Goal: Go to known website: Access a specific website the user already knows

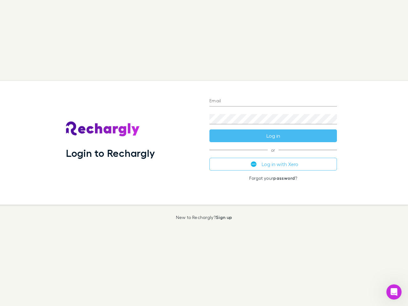
click at [204, 153] on div "Login to Rechargly" at bounding box center [132, 143] width 143 height 124
click at [273, 101] on input "Email" at bounding box center [273, 101] width 128 height 10
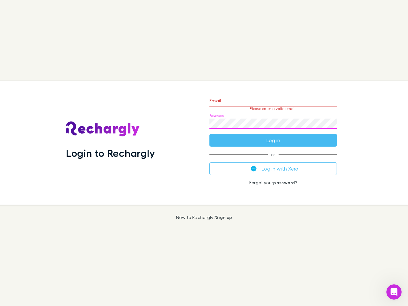
click at [273, 136] on form "Email Please enter a valid email. Password Log in" at bounding box center [273, 118] width 128 height 55
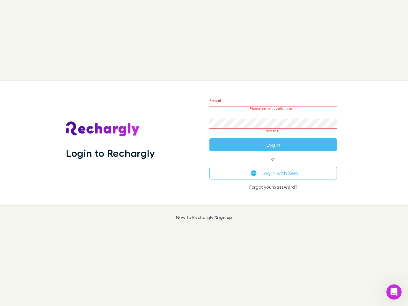
click at [273, 164] on div "Email Please enter a valid email. Password Please fill Log in or Log in with Xe…" at bounding box center [273, 143] width 138 height 124
click at [394, 292] on icon "Open Intercom Messenger" at bounding box center [394, 292] width 11 height 11
